Goal: Obtain resource: Obtain resource

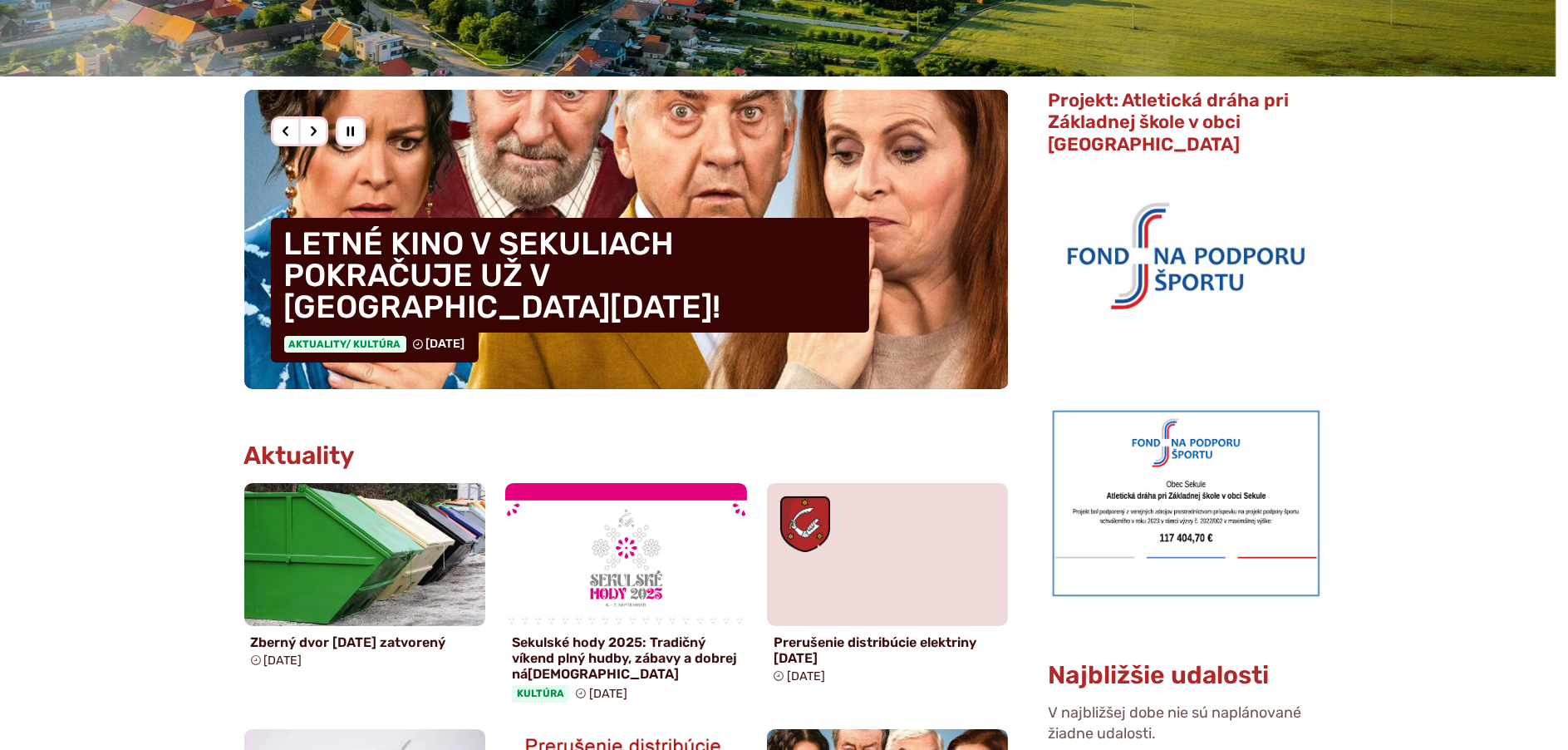
scroll to position [914, 0]
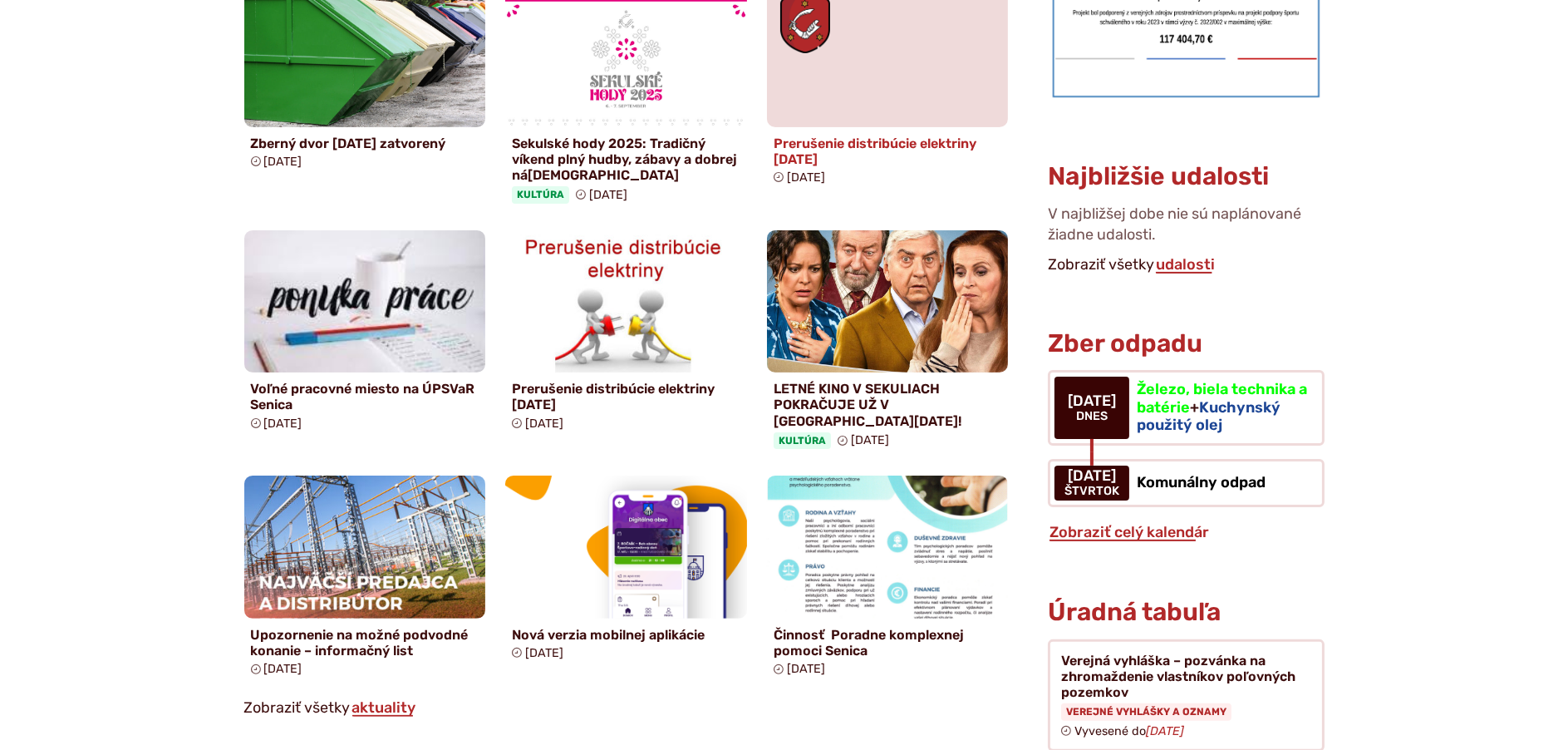
click at [830, 119] on figure at bounding box center [888, 56] width 242 height 143
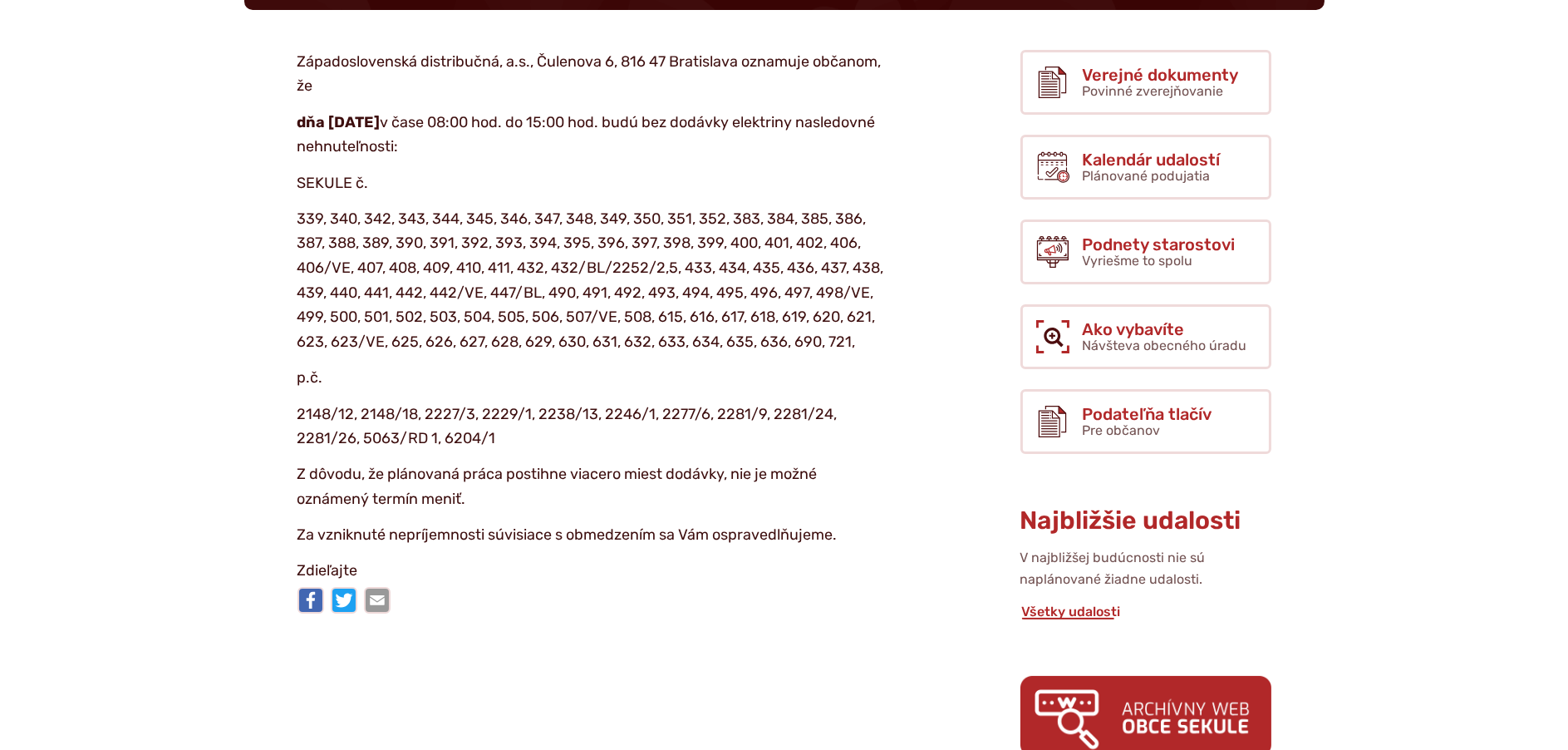
scroll to position [499, 0]
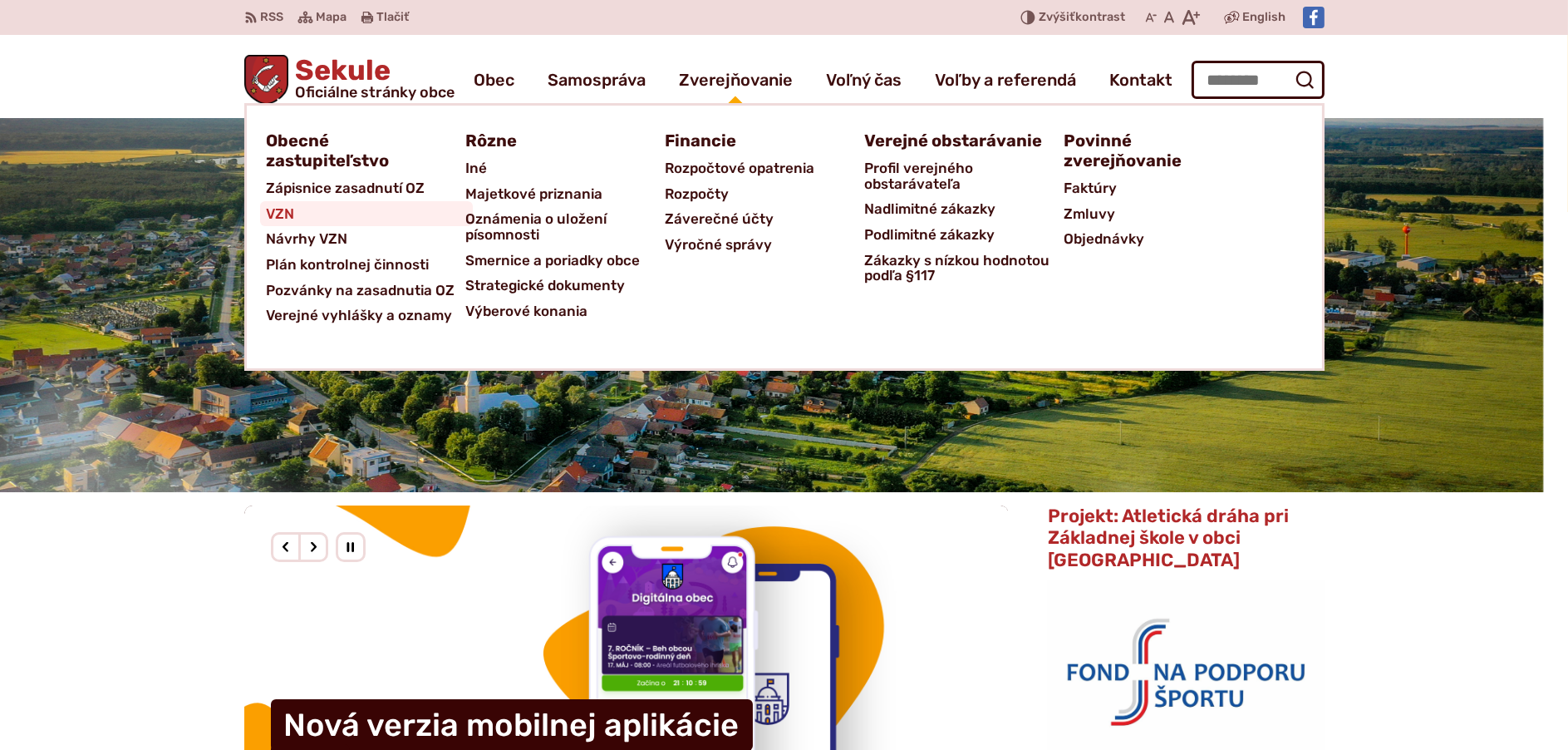
click at [290, 217] on span "VZN" at bounding box center [280, 214] width 28 height 26
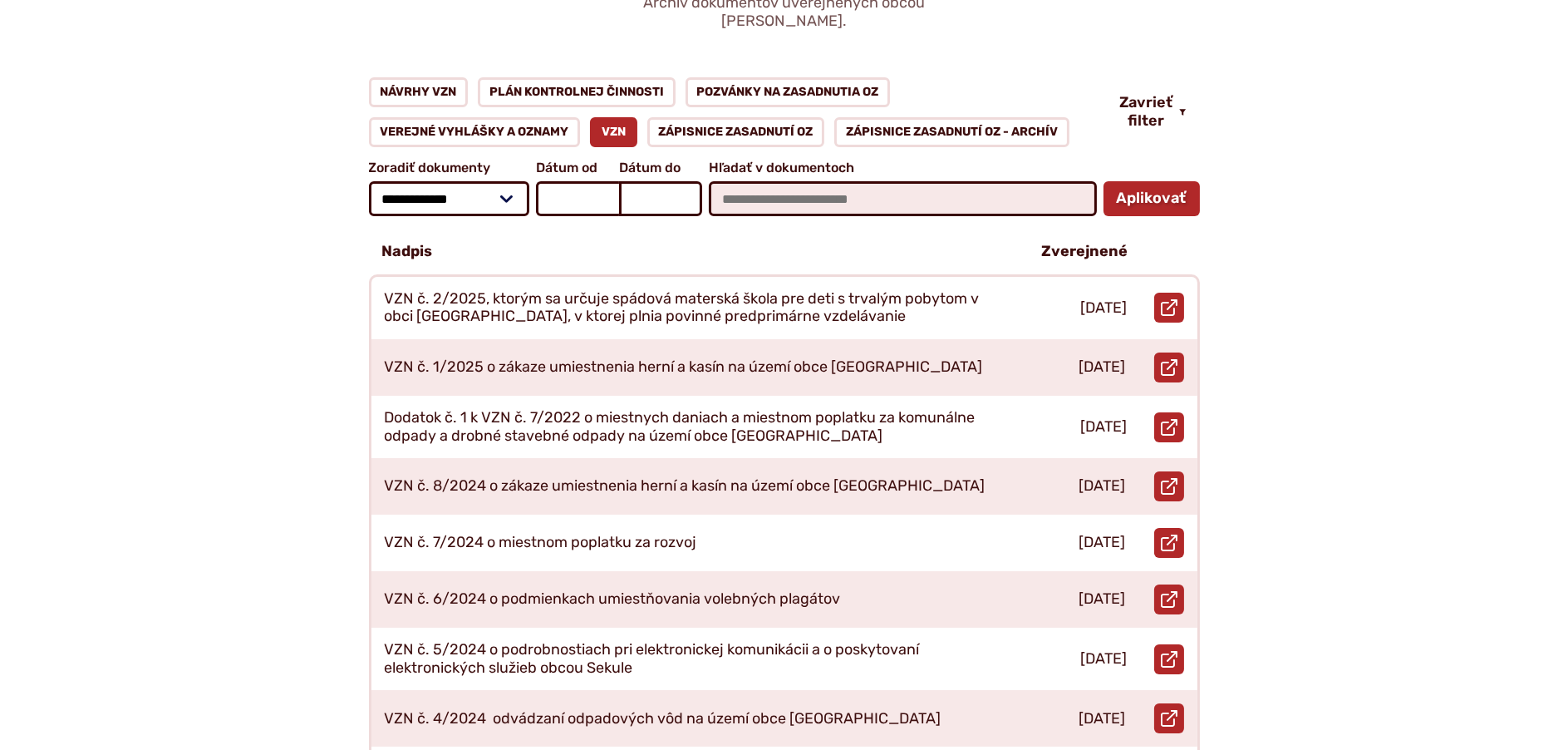
scroll to position [665, 0]
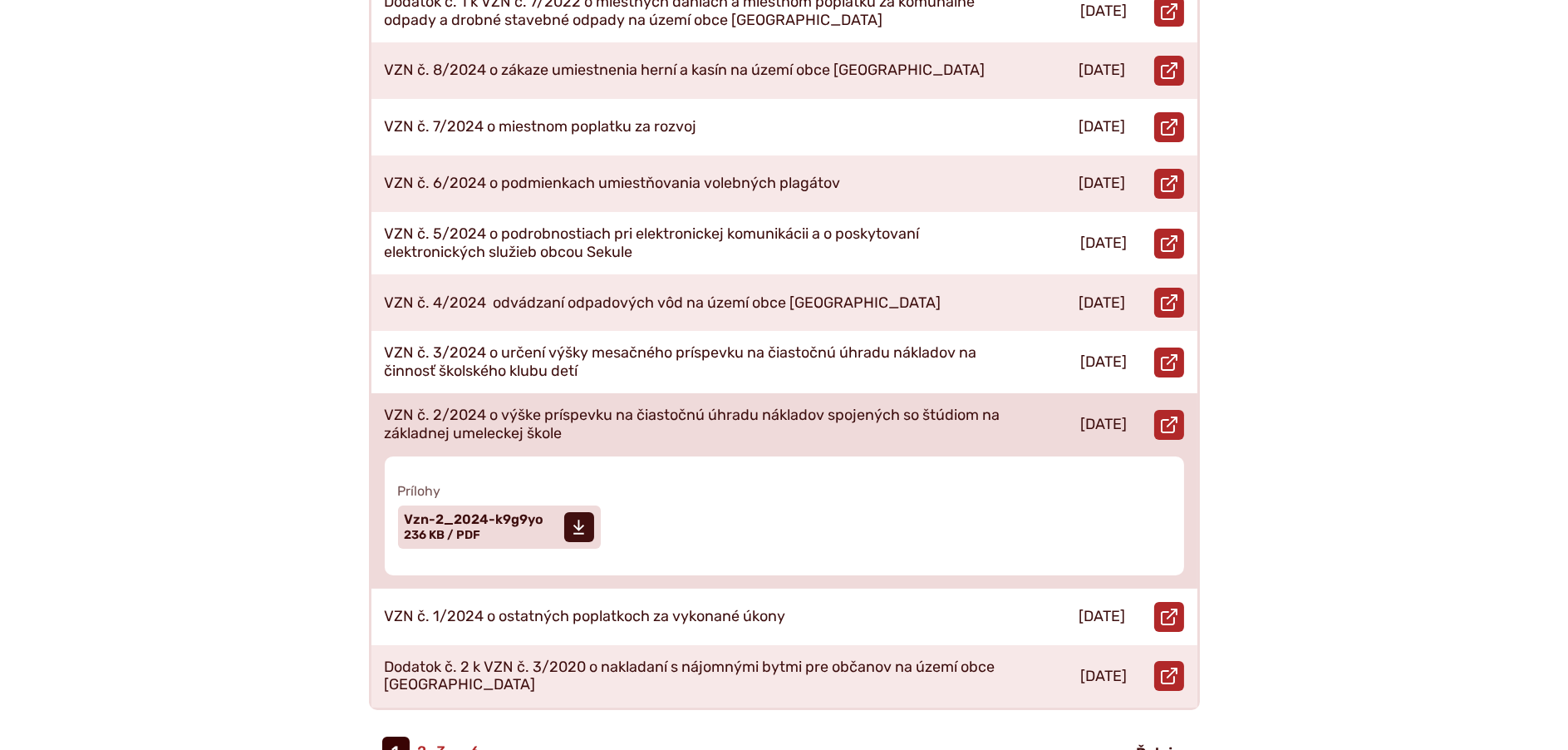
click at [819, 406] on p "VZN č. 2/2024 o výške príspevku na čiastočnú úhradu nákladov spojených so štúdi…" at bounding box center [694, 424] width 619 height 36
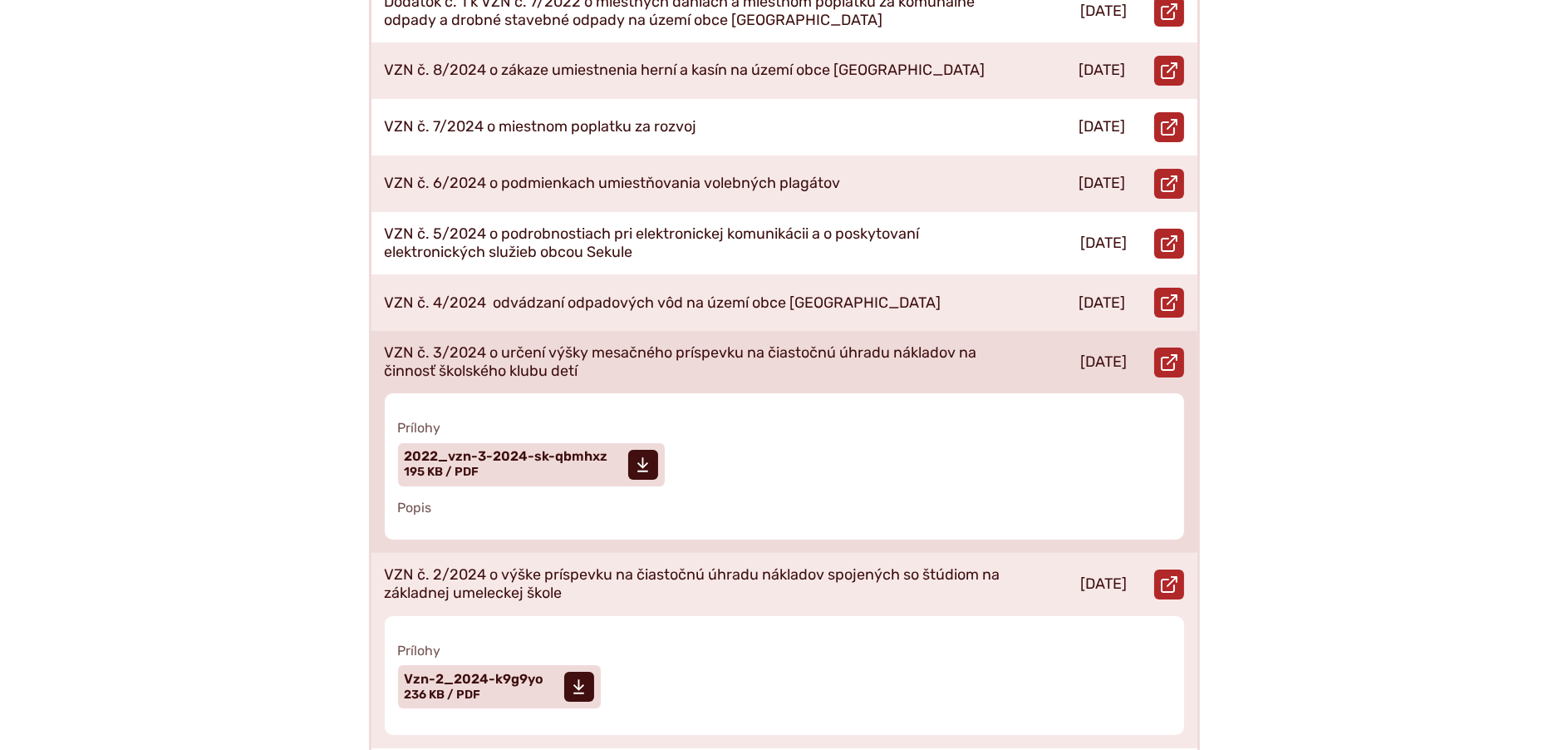
click at [796, 344] on p "VZN č. 3/2024 o určení výšky mesačného príspevku na čiastočnú úhradu nákladov n…" at bounding box center [694, 361] width 619 height 36
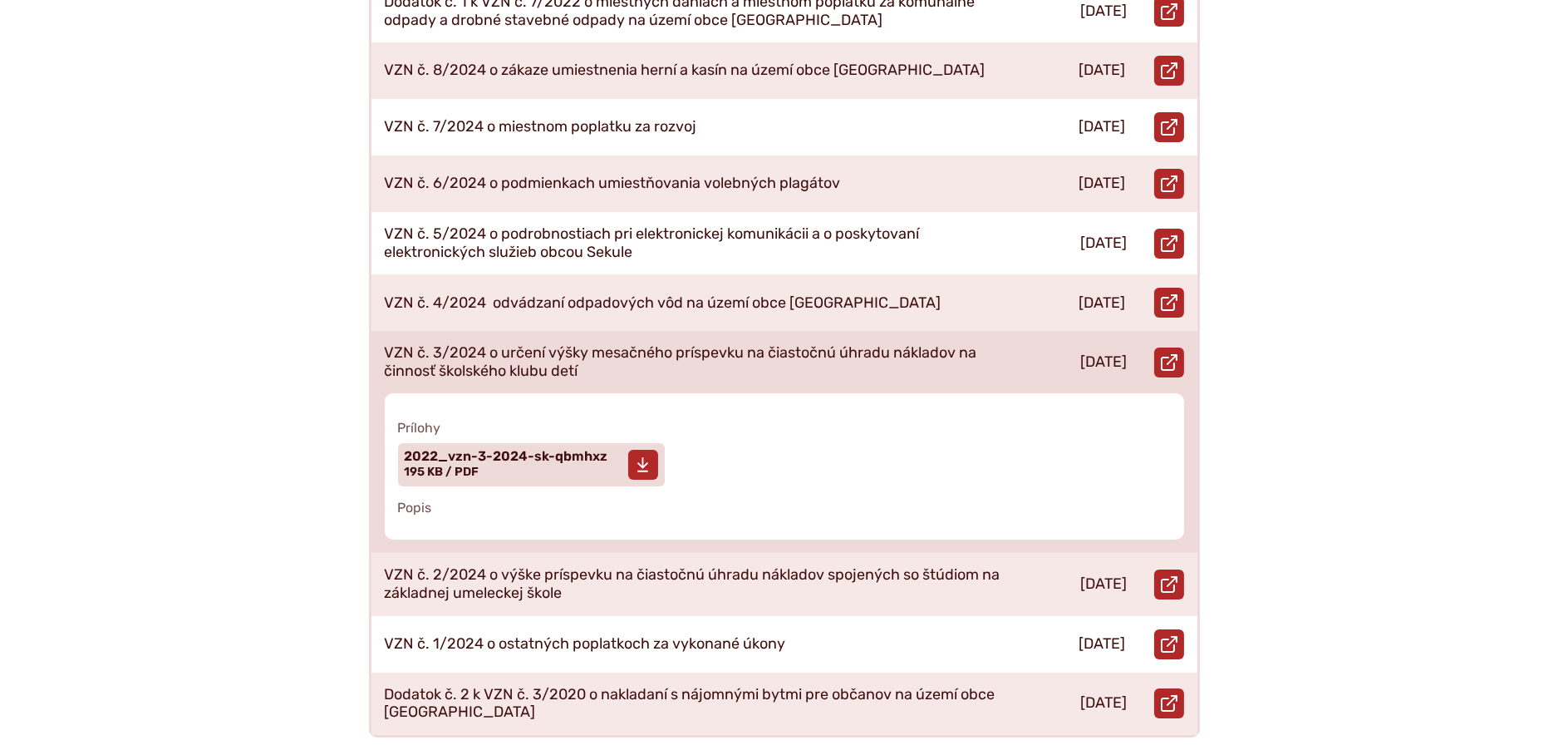
click at [554, 450] on span "2022_vzn-3-2024-sk-qbmhxz" at bounding box center [507, 457] width 203 height 14
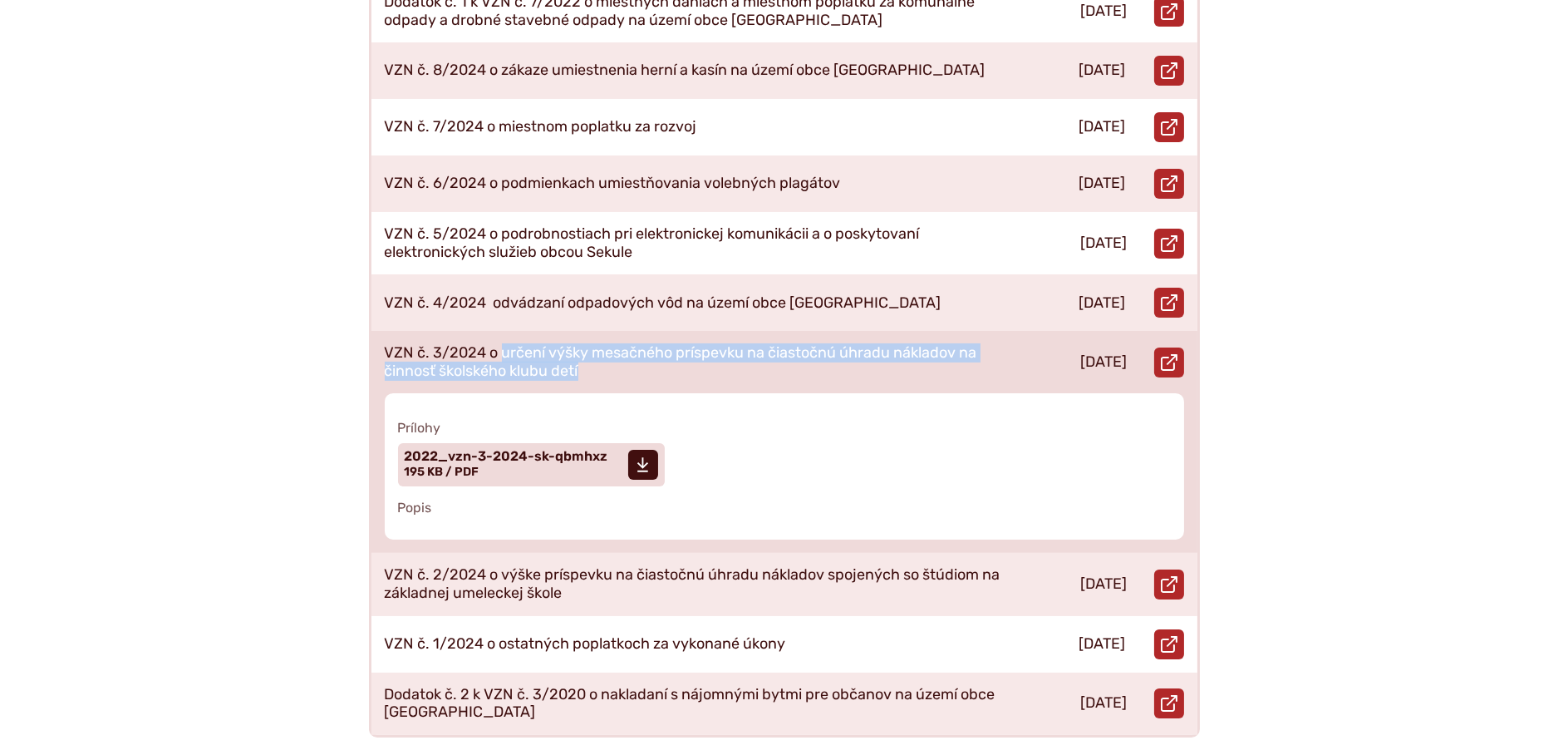
drag, startPoint x: 583, startPoint y: 351, endPoint x: 502, endPoint y: 330, distance: 83.7
click at [502, 344] on p "VZN č. 3/2024 o určení výšky mesačného príspevku na čiastočnú úhradu nákladov n…" at bounding box center [694, 361] width 619 height 36
copy p "určení výšky mesačného príspevku na čiastočnú úhradu nákladov na činnosť školsk…"
click at [569, 450] on span "2022_vzn-3-2024-sk-qbmhxz" at bounding box center [507, 457] width 203 height 14
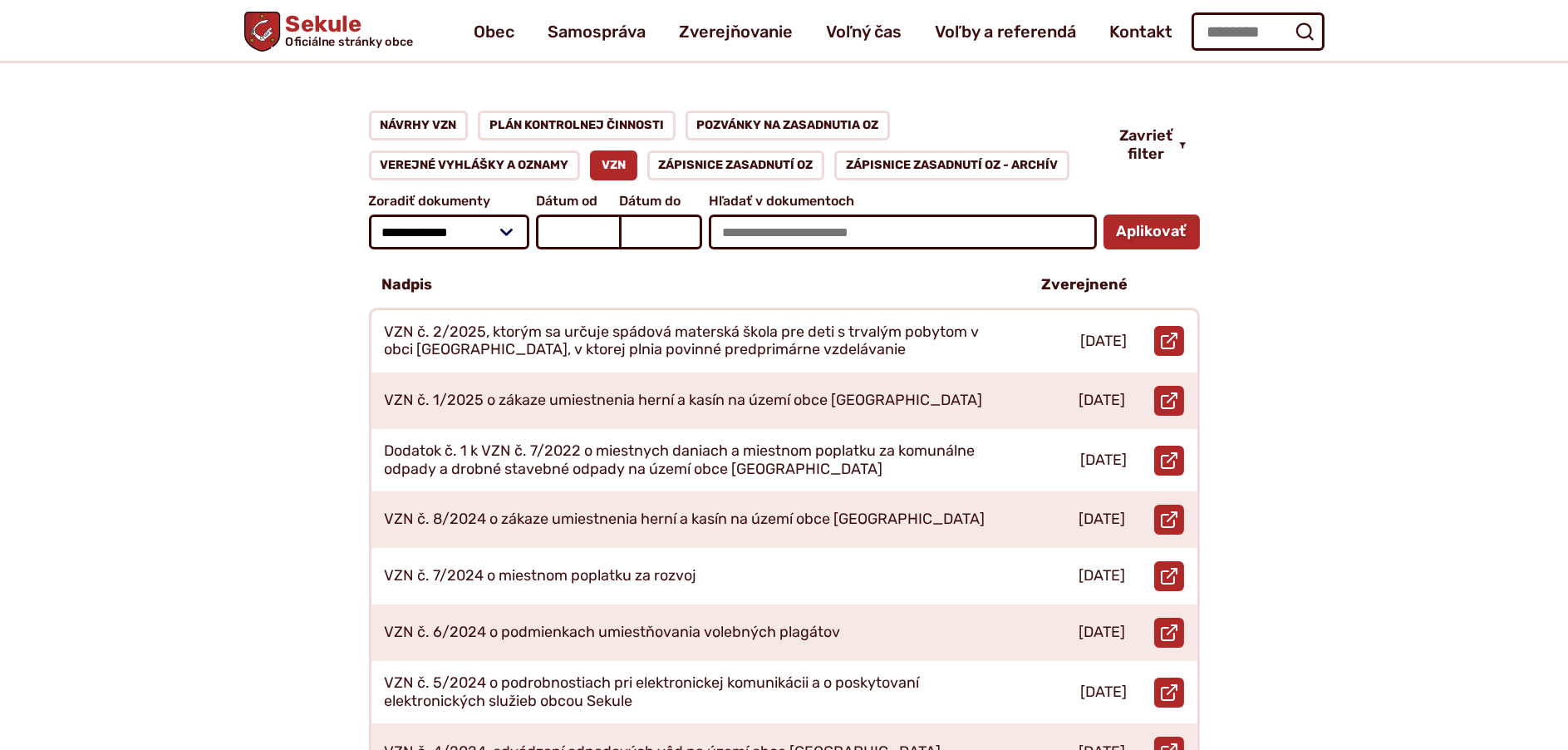
scroll to position [83, 0]
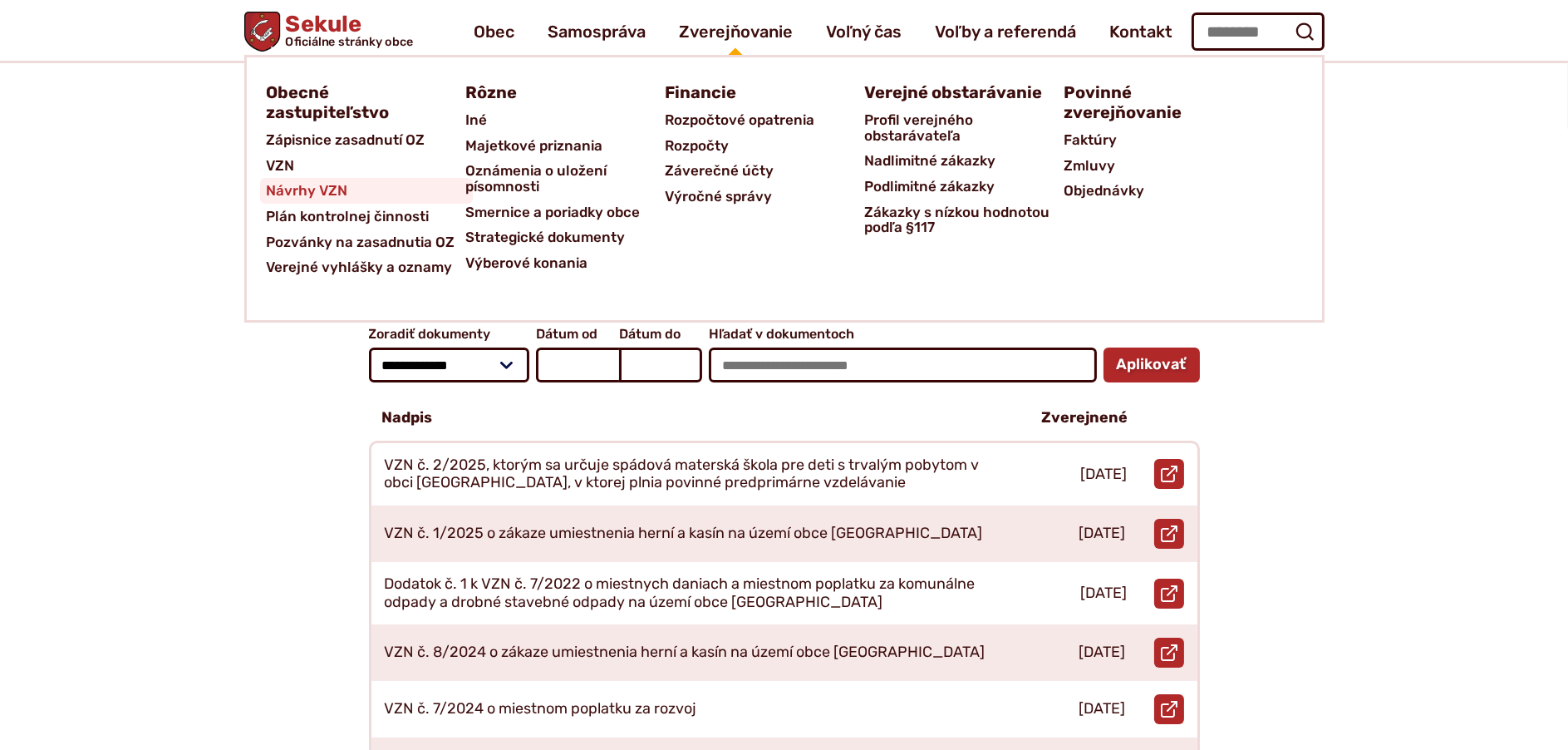
click at [313, 193] on span "Návrhy VZN" at bounding box center [307, 191] width 82 height 26
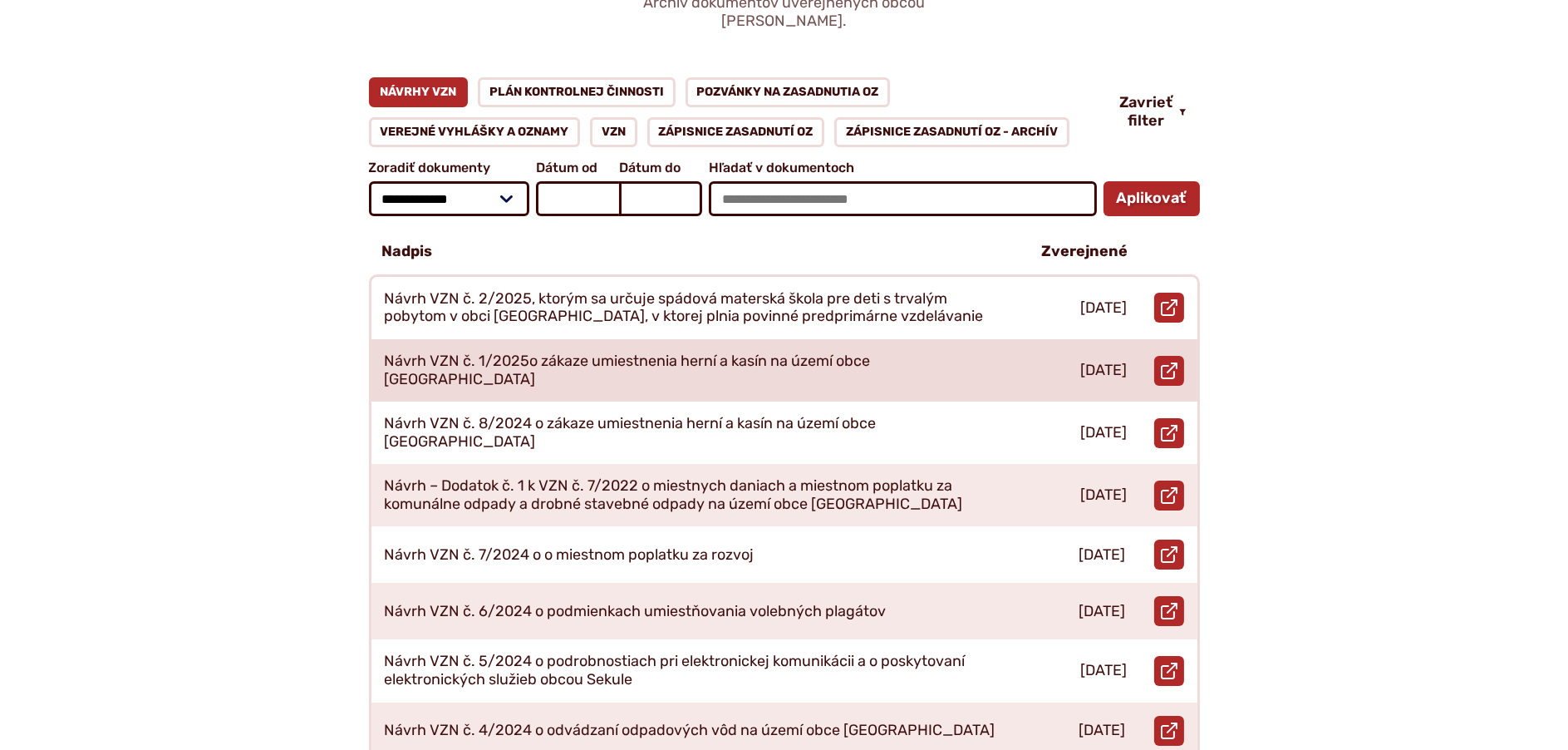
scroll to position [582, 0]
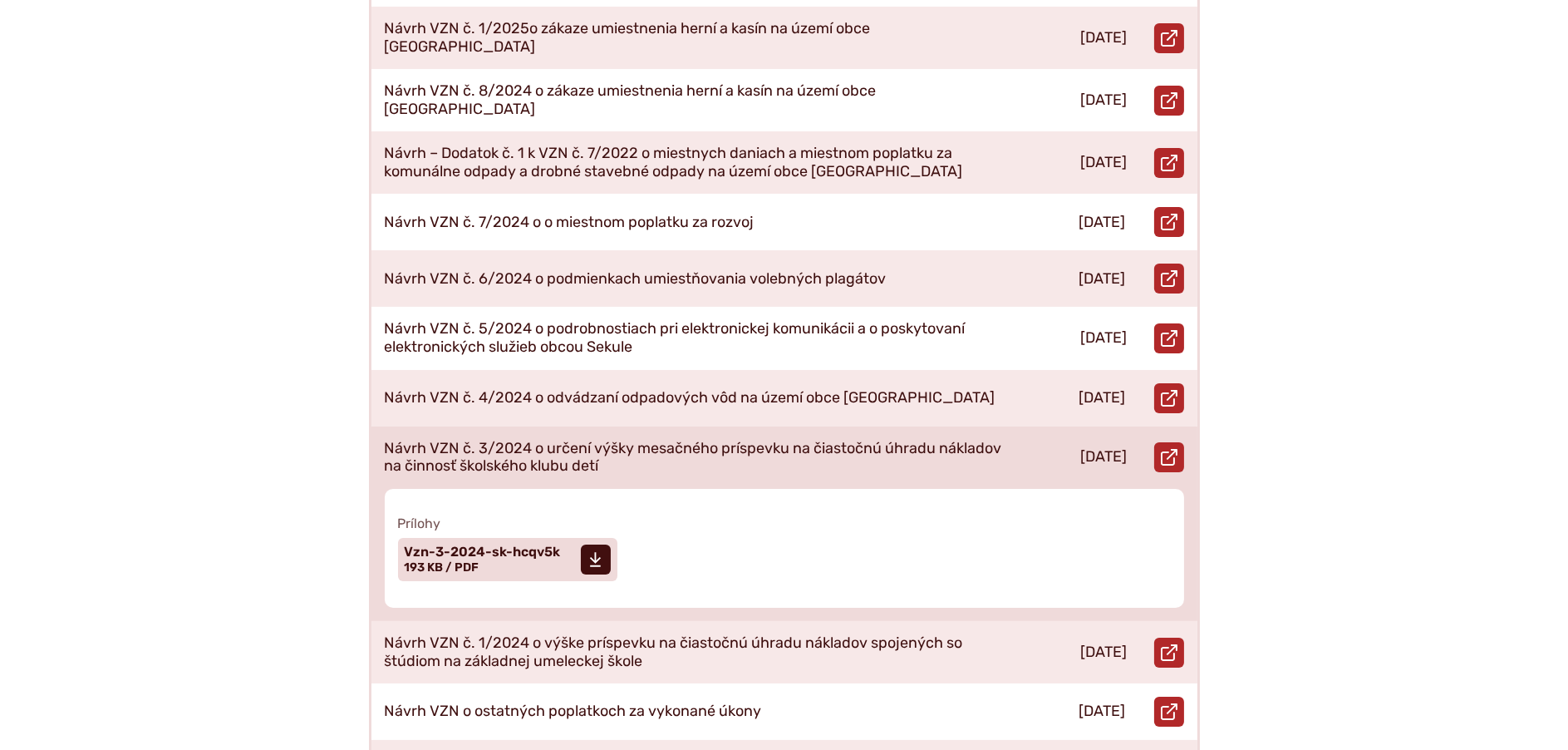
click at [575, 440] on p "Návrh VZN č. 3/2024 o určení výšky mesačného príspevku na čiastočnú úhradu nákl…" at bounding box center [694, 458] width 619 height 36
